Goal: Transaction & Acquisition: Subscribe to service/newsletter

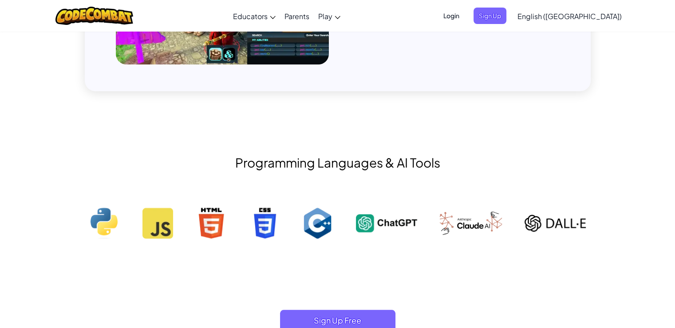
scroll to position [799, 0]
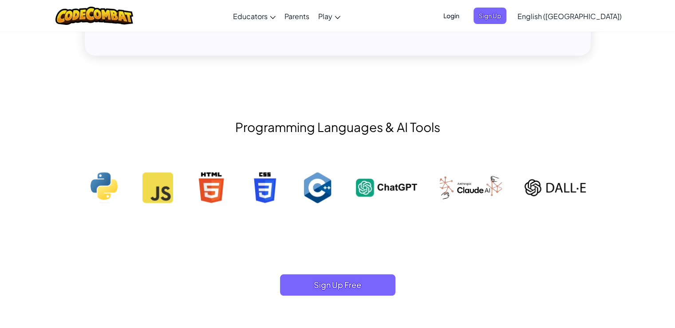
click at [105, 175] on img at bounding box center [104, 187] width 31 height 31
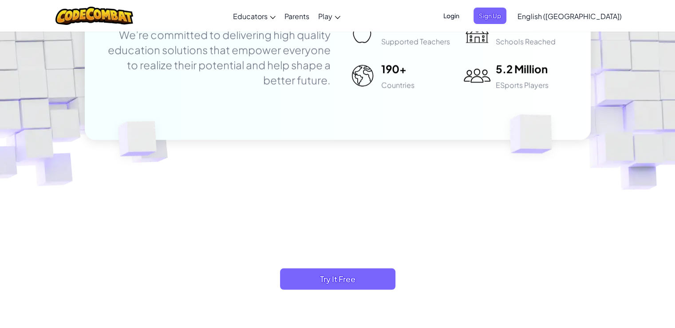
scroll to position [2593, 0]
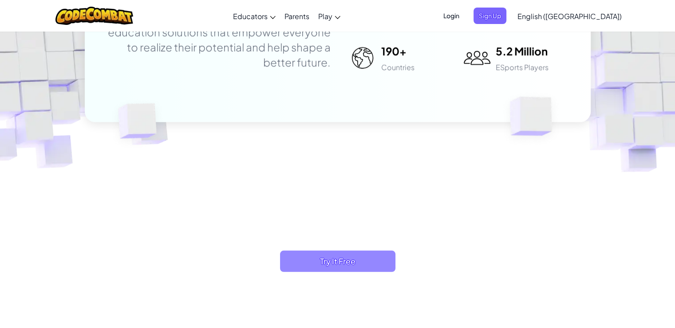
click at [318, 255] on span "Try It Free" at bounding box center [337, 260] width 115 height 21
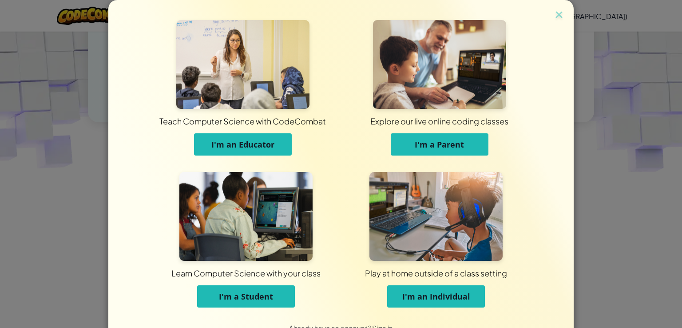
click at [398, 299] on button "I'm an Individual" at bounding box center [436, 296] width 98 height 22
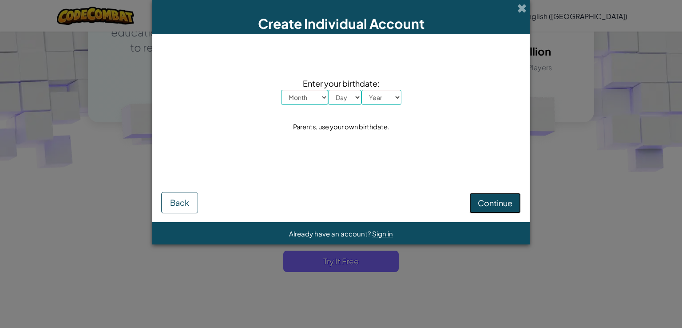
click at [491, 201] on span "Continue" at bounding box center [495, 203] width 35 height 10
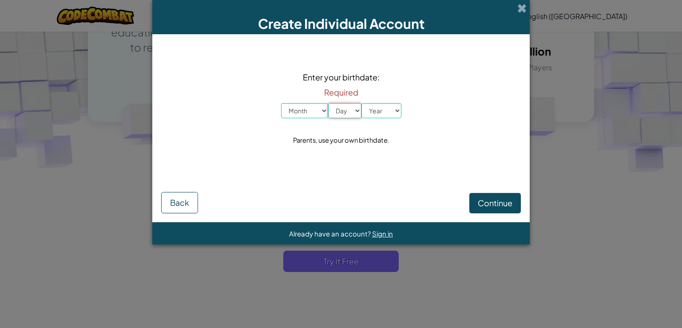
click at [348, 111] on select "Day 1 2 3 4 5 6 7 8 9 10 11 12 13 14 15 16 17 18 19 20 21 22 23 24 25 26 27 28 …" at bounding box center [344, 110] width 33 height 15
select select "1"
click at [328, 103] on select "Day 1 2 3 4 5 6 7 8 9 10 11 12 13 14 15 16 17 18 19 20 21 22 23 24 25 26 27 28 …" at bounding box center [344, 110] width 33 height 15
click at [317, 113] on select "Month January February March April May June July August September October Novem…" at bounding box center [304, 110] width 47 height 15
select select "2"
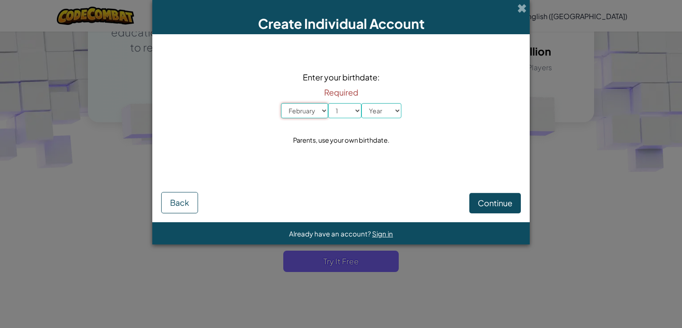
click at [281, 103] on select "Month January February March April May June July August September October Novem…" at bounding box center [304, 110] width 47 height 15
click at [383, 116] on select "Year [DATE] 2024 2023 2022 2021 2020 2019 2018 2017 2016 2015 2014 2013 2012 20…" at bounding box center [381, 110] width 40 height 15
select select "2010"
click at [361, 103] on select "Year [DATE] 2024 2023 2022 2021 2020 2019 2018 2017 2016 2015 2014 2013 2012 20…" at bounding box center [381, 110] width 40 height 15
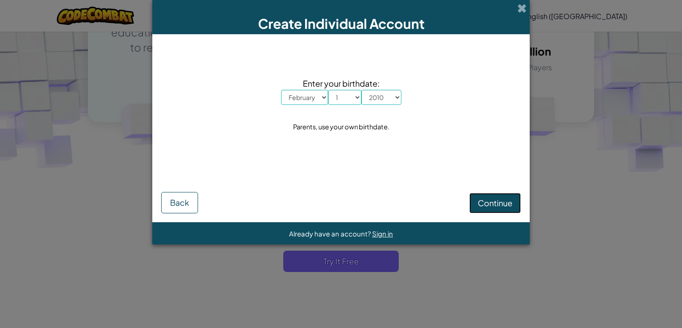
click at [485, 206] on span "Continue" at bounding box center [495, 203] width 35 height 10
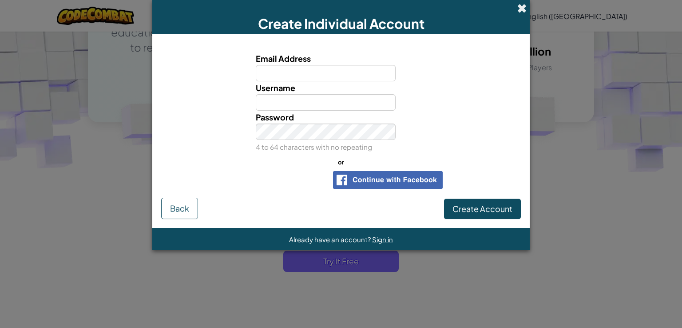
click at [523, 7] on span at bounding box center [521, 8] width 9 height 9
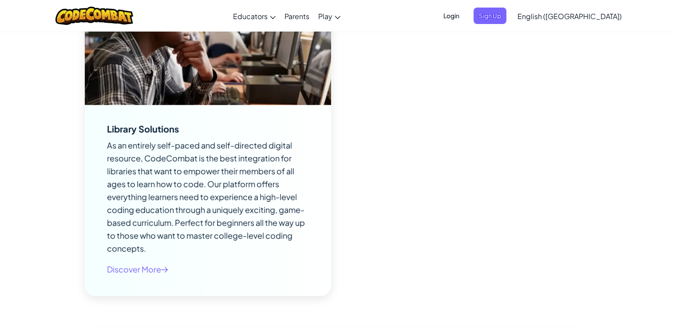
scroll to position [4032, 0]
